Goal: Book appointment/travel/reservation

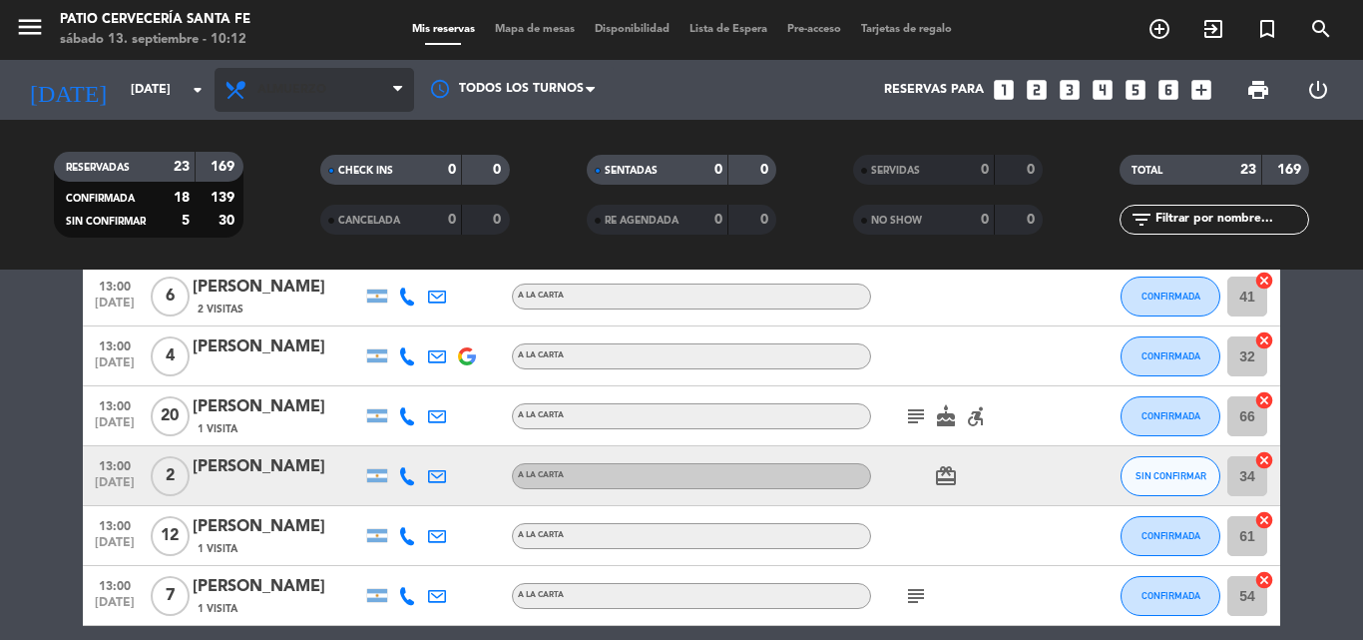
scroll to position [811, 0]
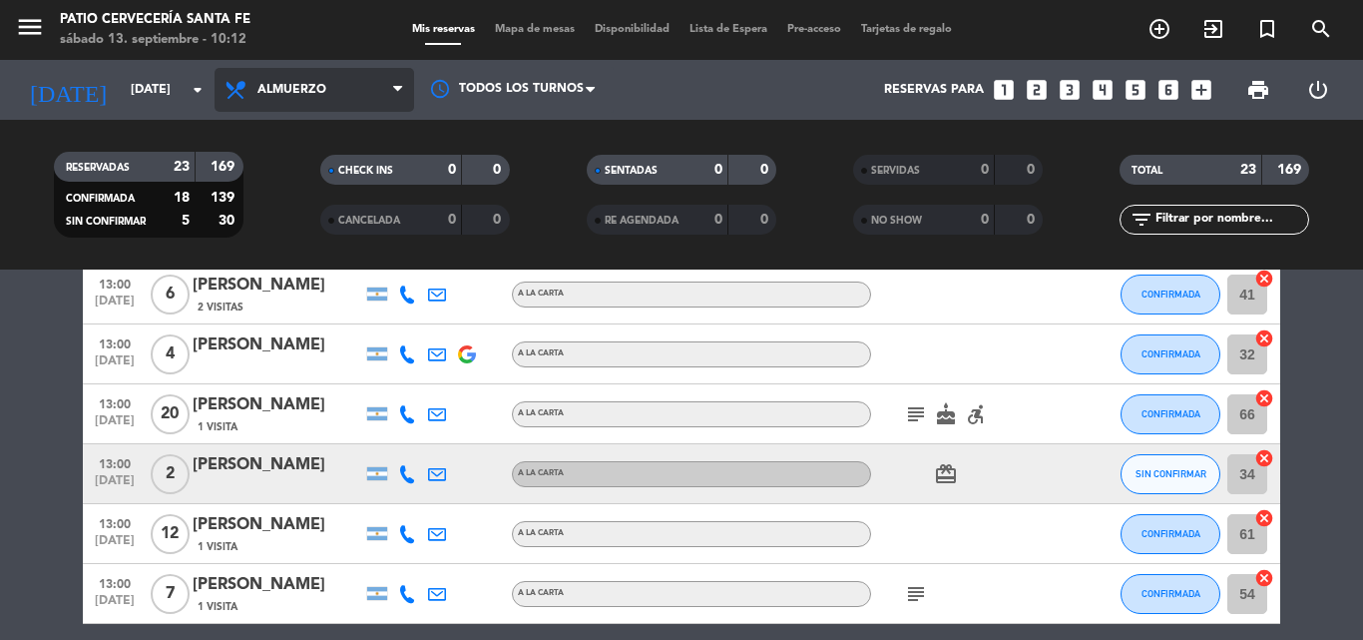
click at [378, 97] on span "Almuerzo" at bounding box center [315, 90] width 200 height 44
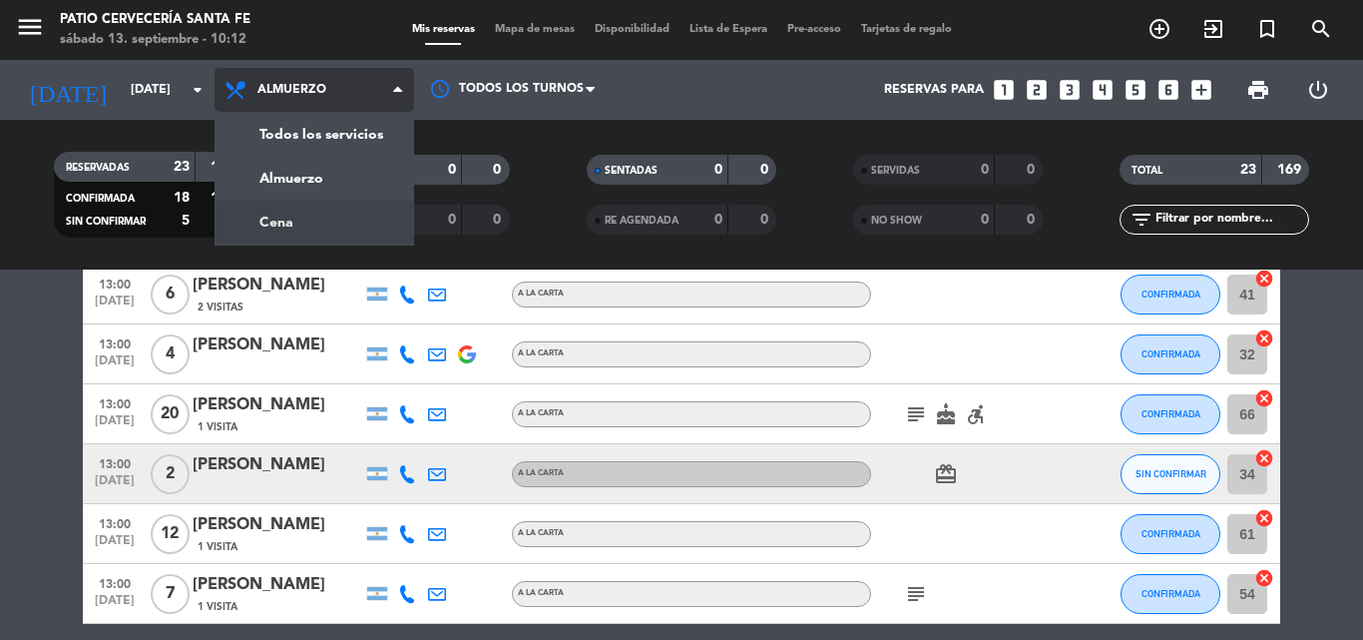
click at [316, 226] on div "menu Patio Cervecería Santa [PERSON_NAME][DATE] 13. septiembre - 10:12 Mis rese…" at bounding box center [681, 134] width 1363 height 269
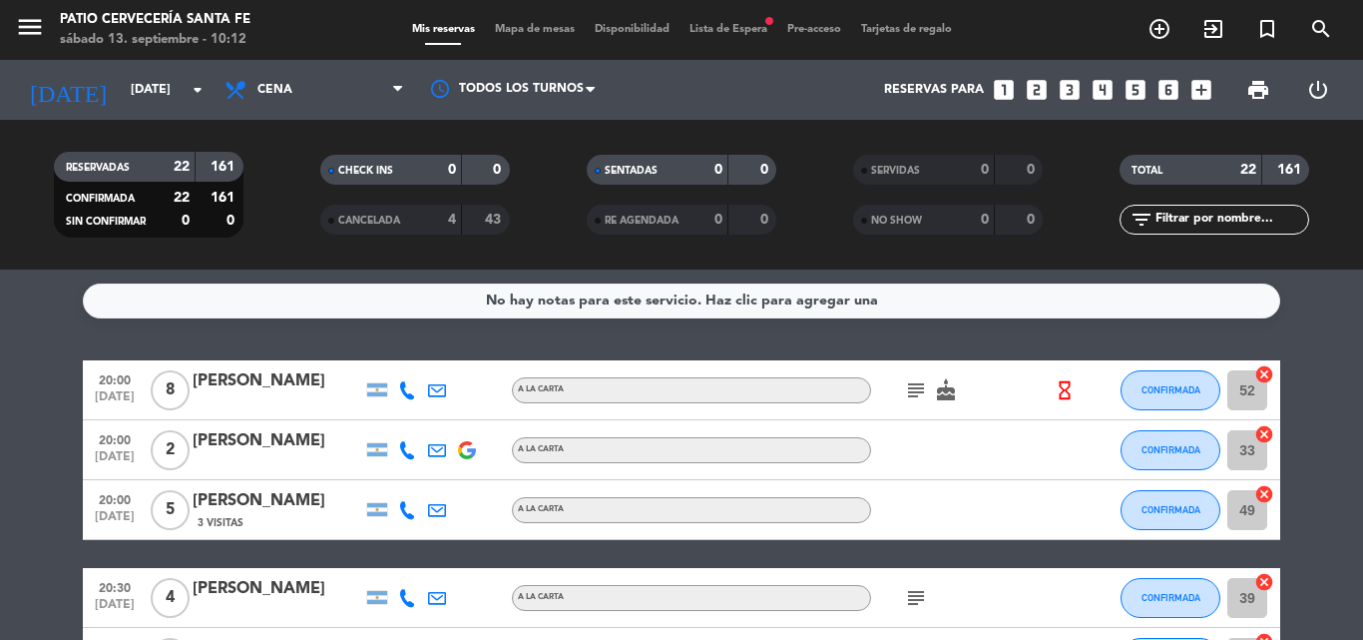
scroll to position [0, 0]
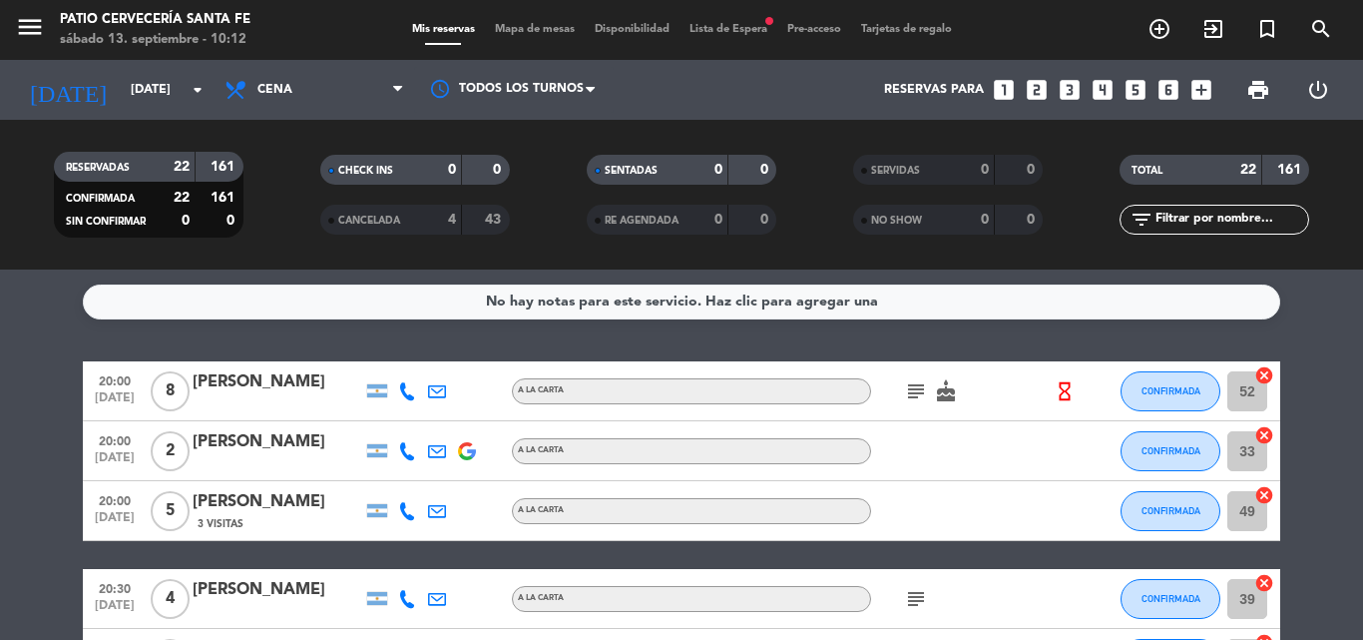
click at [740, 28] on span "Lista de Espera fiber_manual_record" at bounding box center [729, 29] width 98 height 11
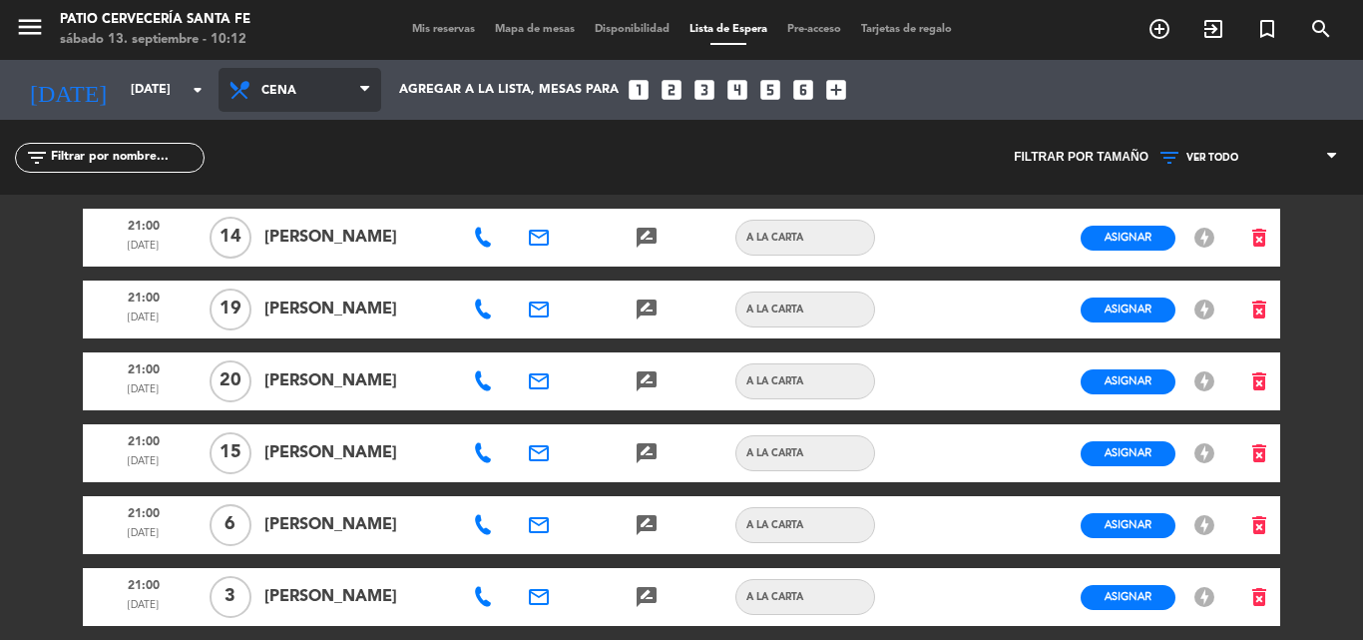
click at [259, 96] on span "Cena" at bounding box center [300, 90] width 163 height 44
click at [281, 182] on div "menu Patio Cervecería Santa [PERSON_NAME][DATE] 13. septiembre - 10:12 Mis rese…" at bounding box center [681, 320] width 1363 height 640
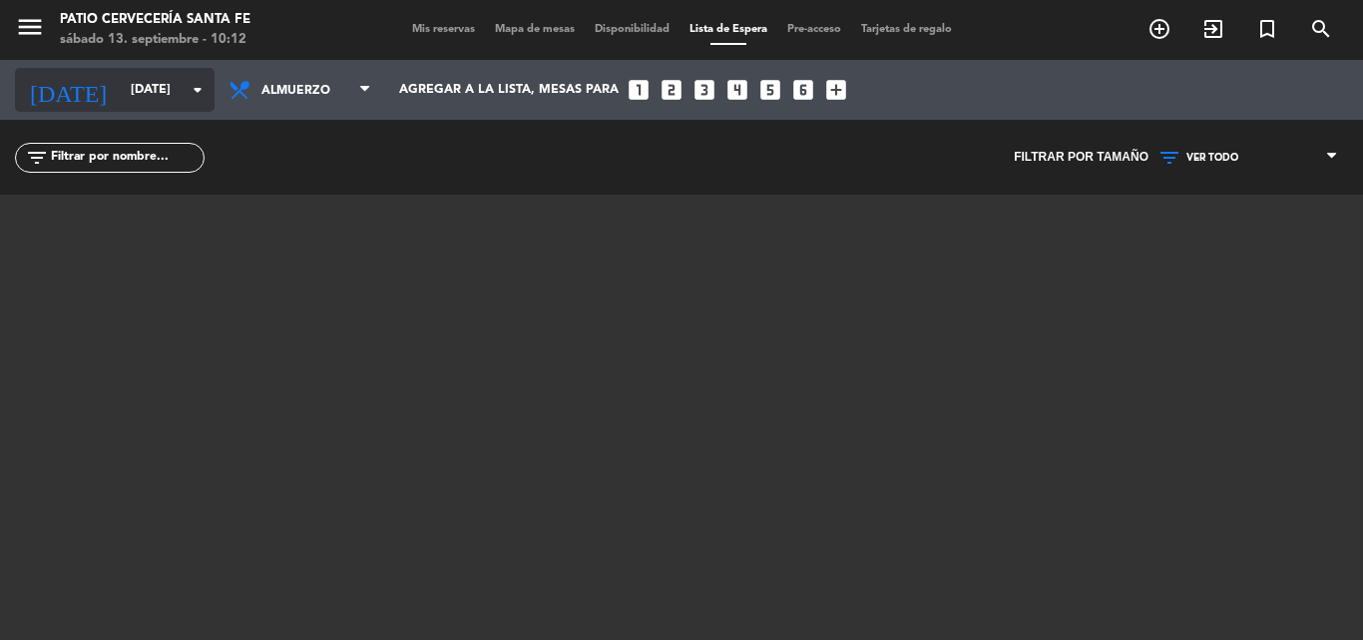
click at [121, 88] on input "[DATE]" at bounding box center [205, 90] width 169 height 34
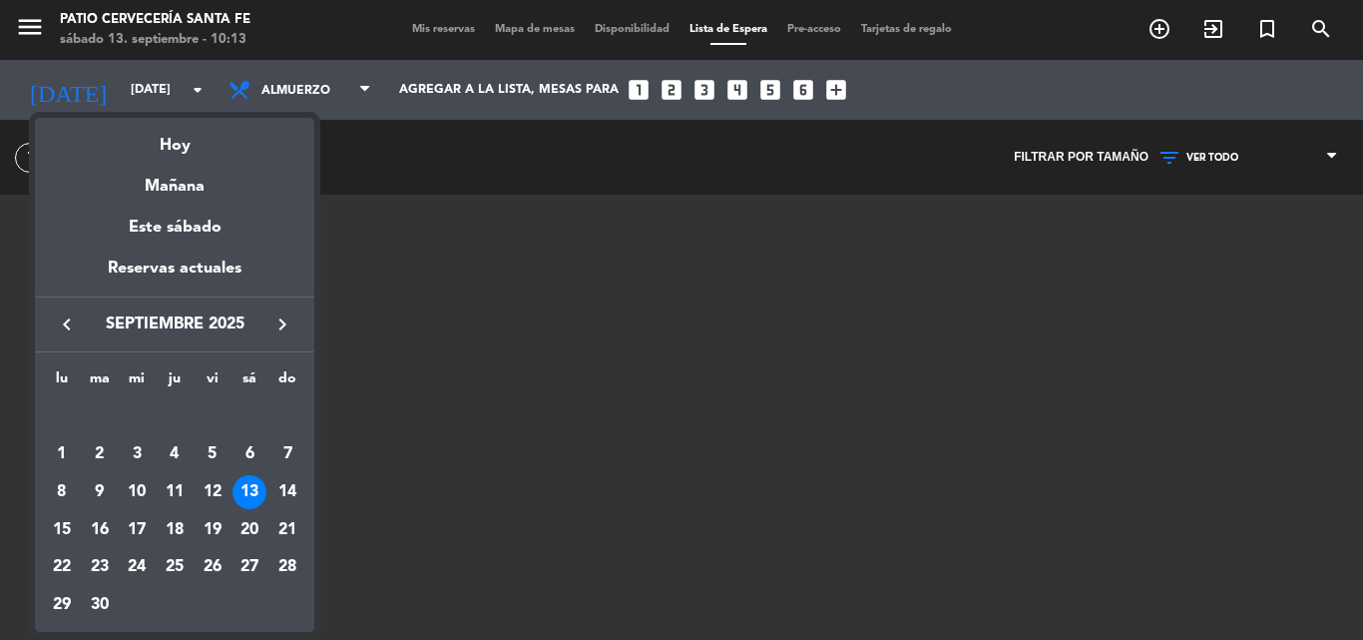
click at [321, 95] on div at bounding box center [681, 320] width 1363 height 640
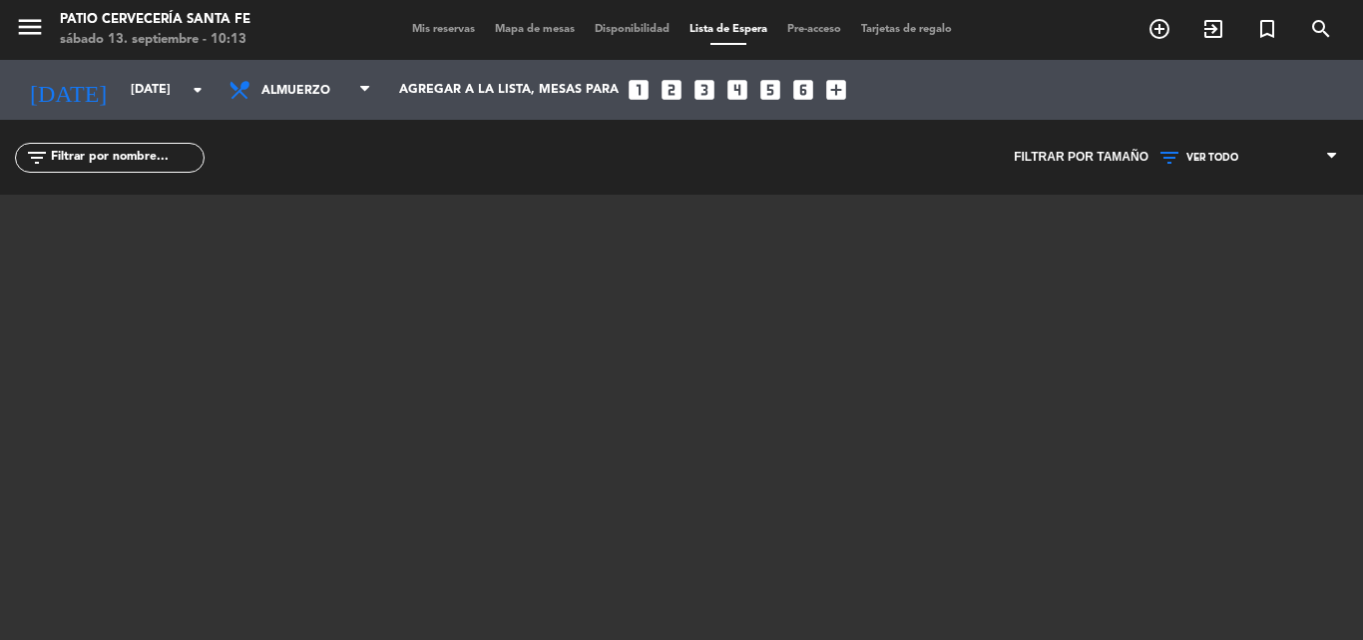
click at [321, 95] on span "Almuerzo" at bounding box center [308, 91] width 95 height 38
click at [318, 173] on div "menu Patio Cervecería Santa [PERSON_NAME][DATE] 13. septiembre - 10:13 Mis rese…" at bounding box center [681, 320] width 1363 height 640
click at [122, 94] on input "[DATE]" at bounding box center [205, 90] width 169 height 34
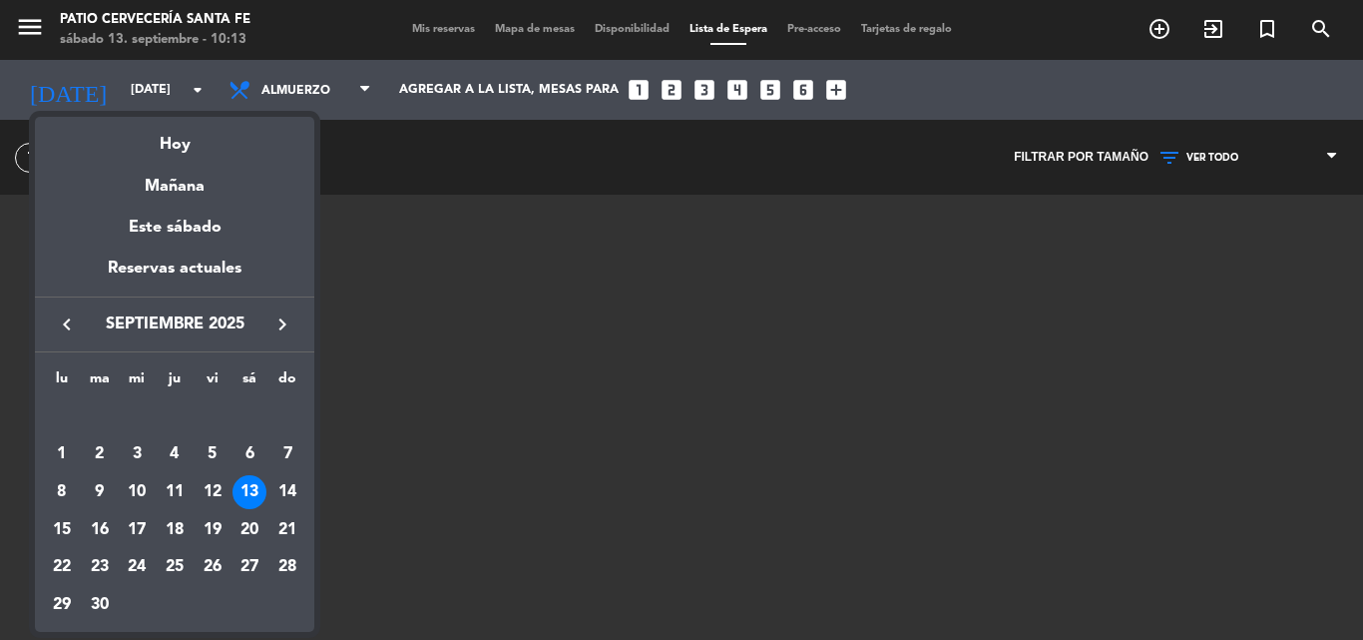
click at [249, 489] on div "13" at bounding box center [249, 492] width 34 height 34
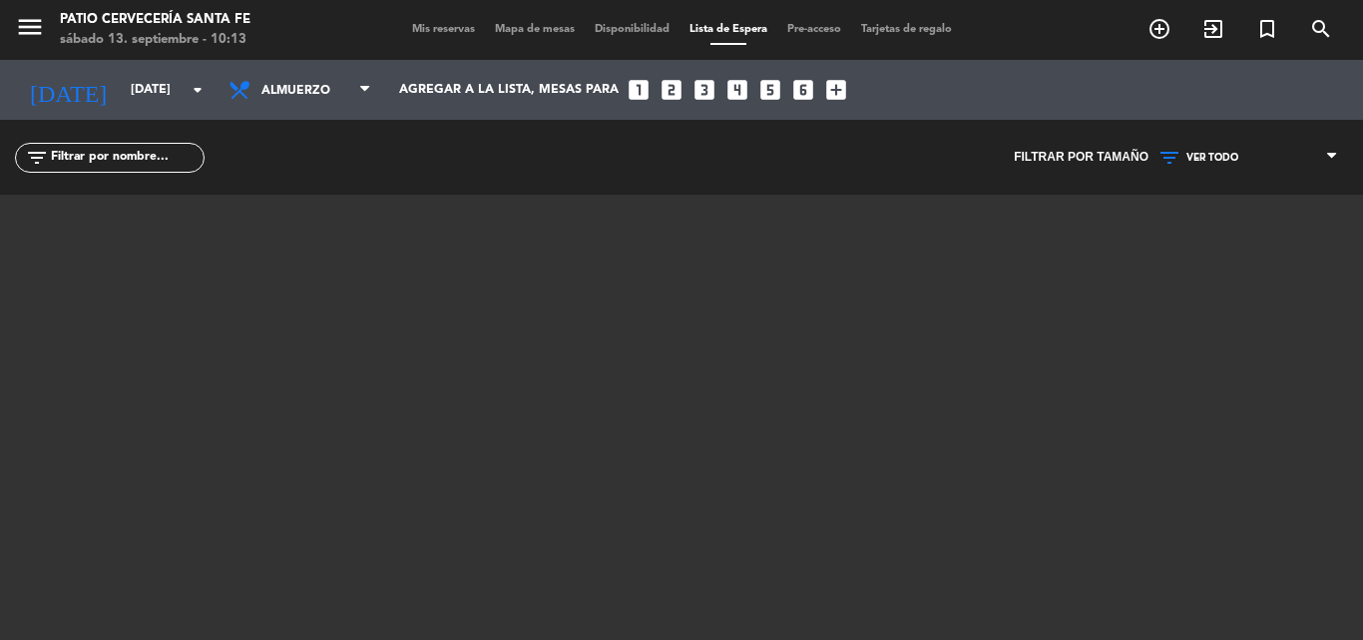
click at [419, 25] on span "Mis reservas" at bounding box center [443, 29] width 83 height 11
